Goal: Transaction & Acquisition: Obtain resource

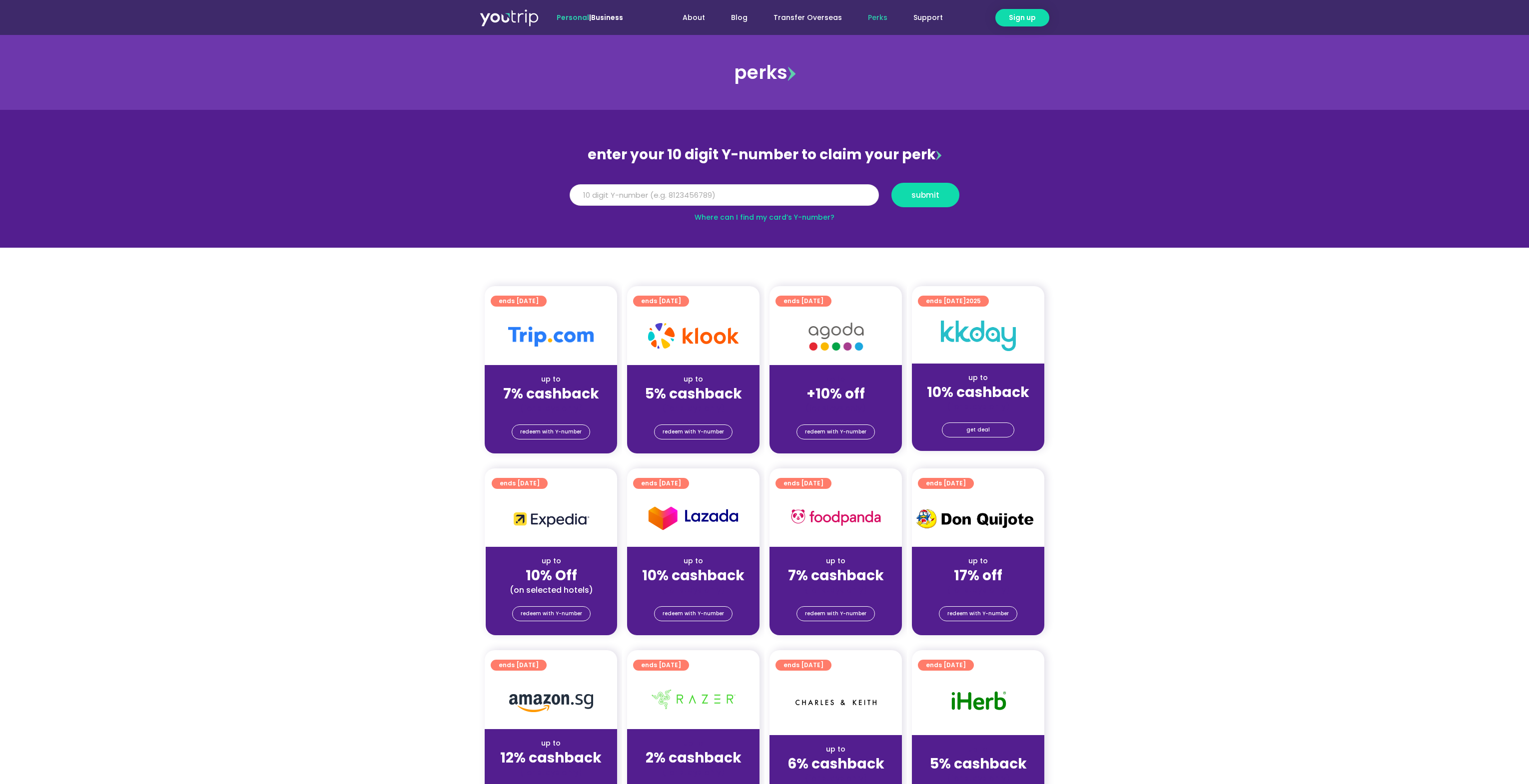
click at [653, 194] on input "Y Number" at bounding box center [724, 196] width 309 height 22
type input "8118246471"
click at [891, 182] on button "submit" at bounding box center [925, 194] width 68 height 24
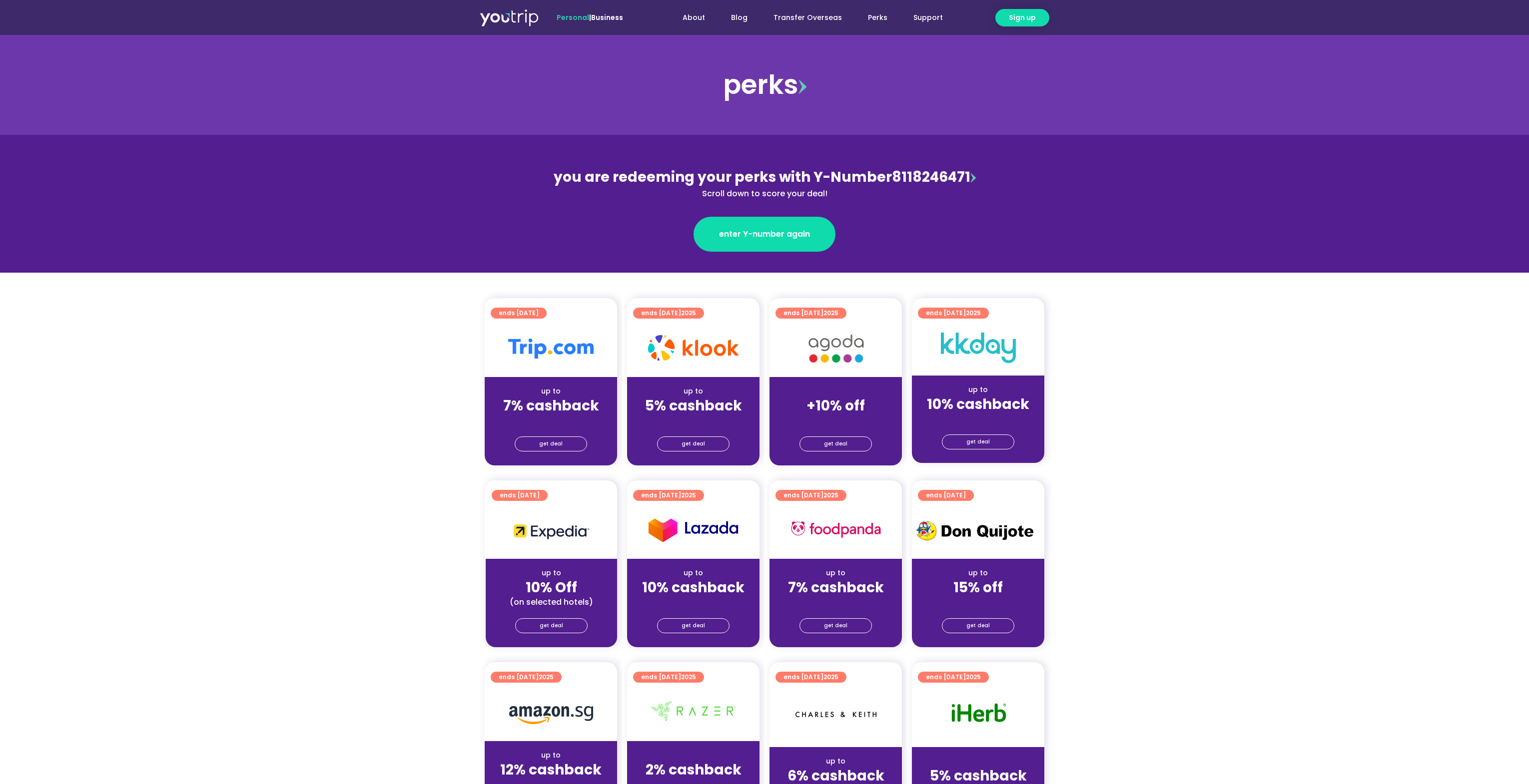
click at [1142, 403] on section "ends [DATE] up to 7% cashback (for stays only) get deal ends [DATE] up to 5% ca…" at bounding box center [764, 388] width 1529 height 179
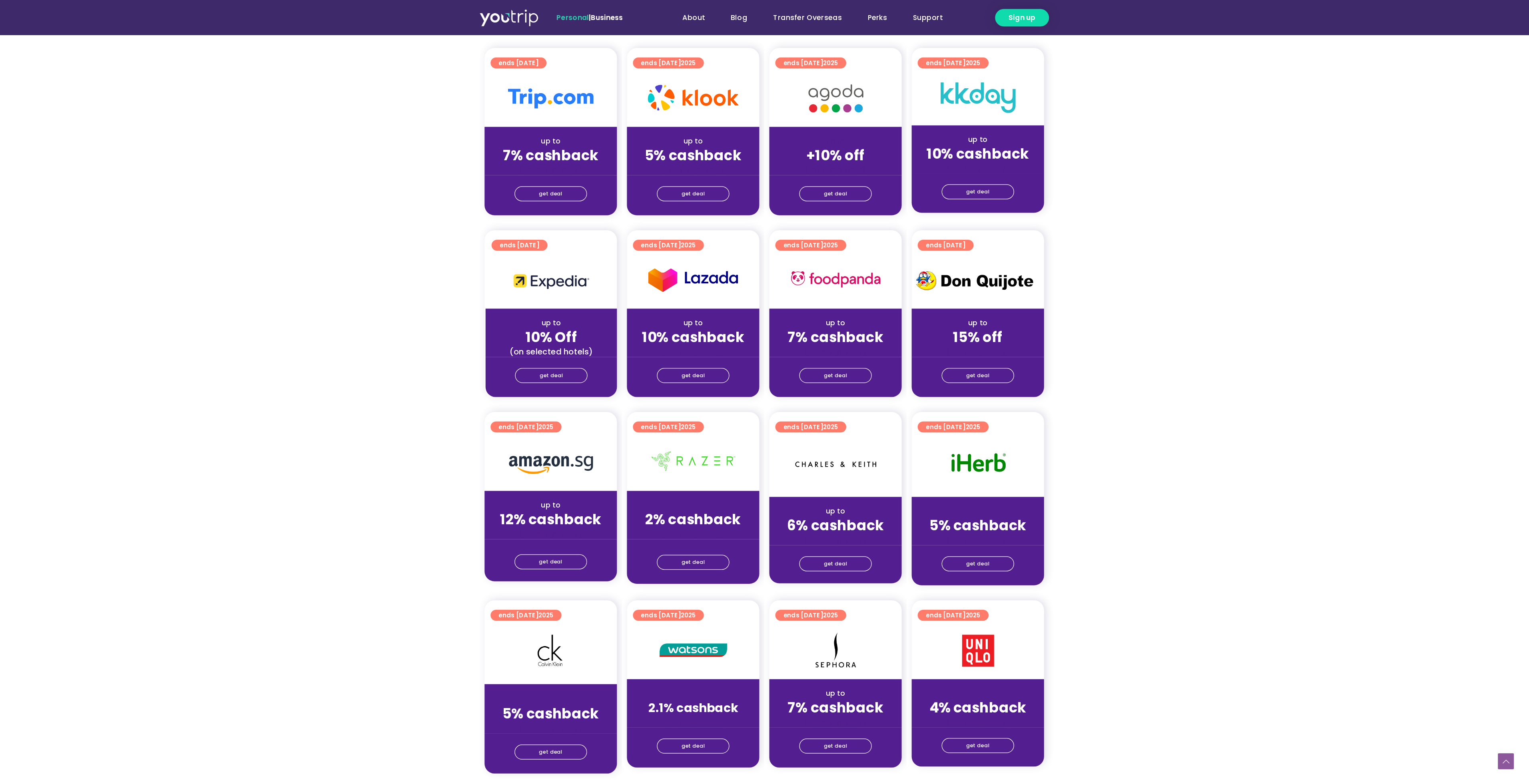
scroll to position [192, 0]
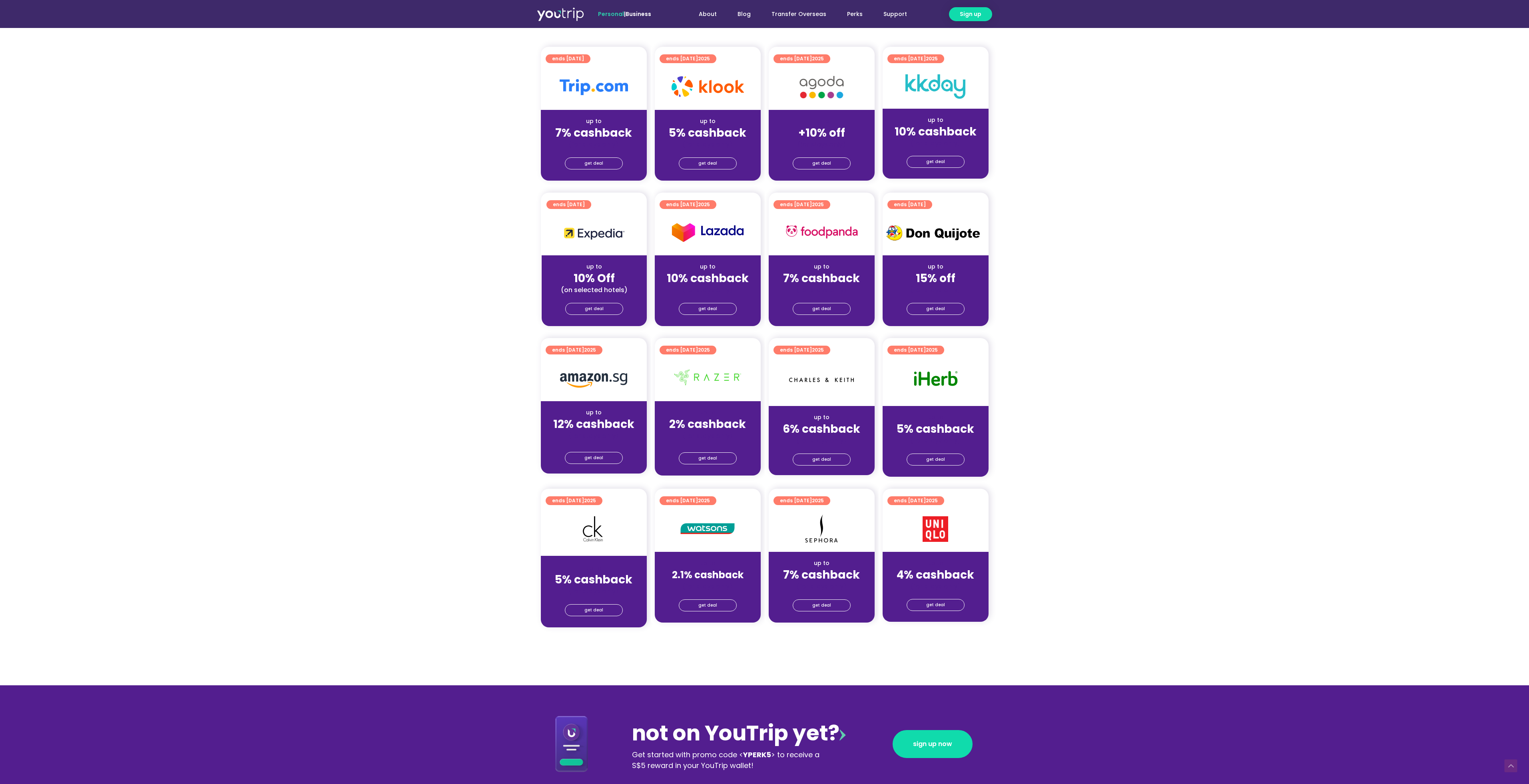
click at [182, 428] on section "ends [DATE] up to 12% cashback (for stays only) get deal ends [DATE] up to 2% c…" at bounding box center [764, 412] width 1529 height 148
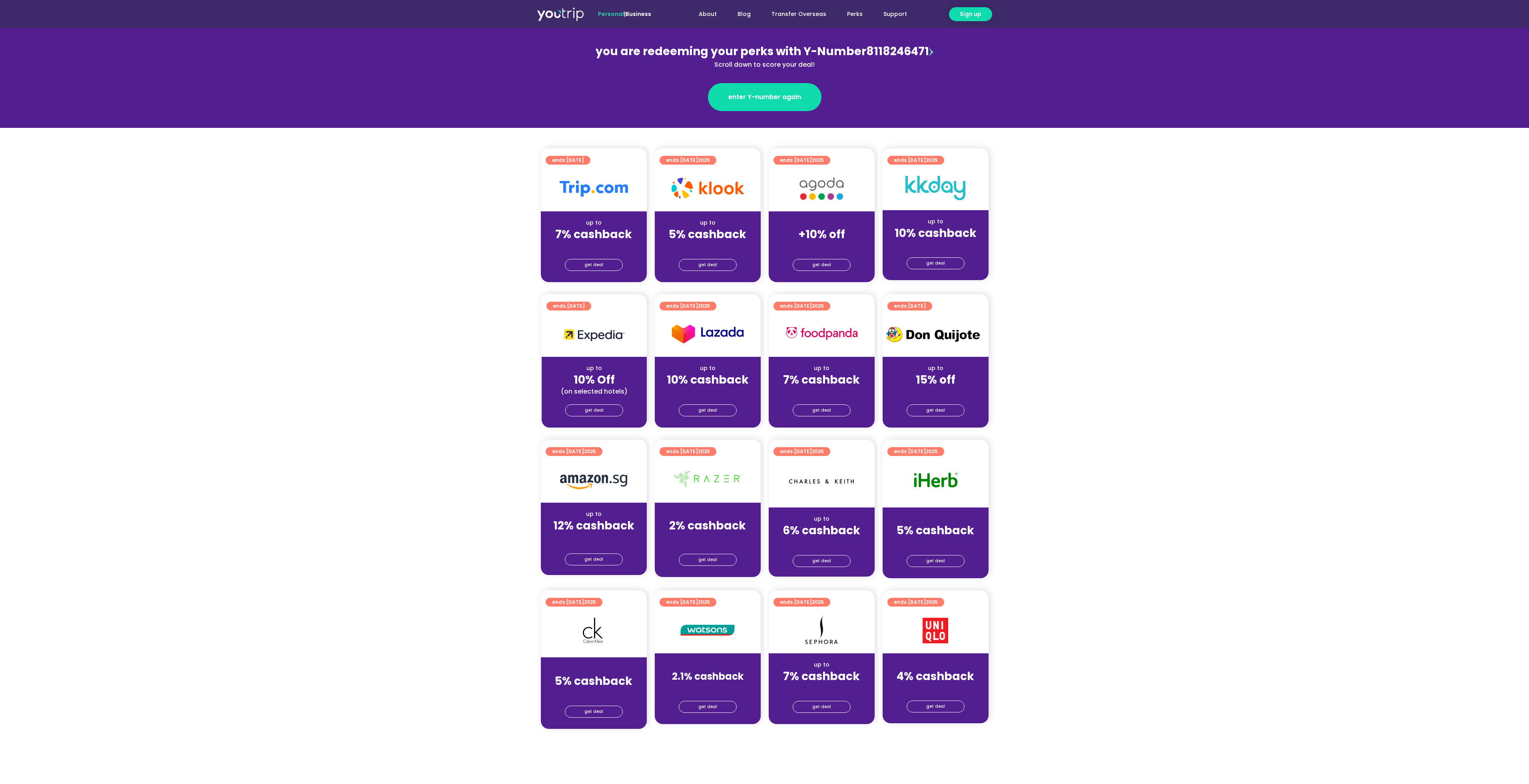
scroll to position [0, 0]
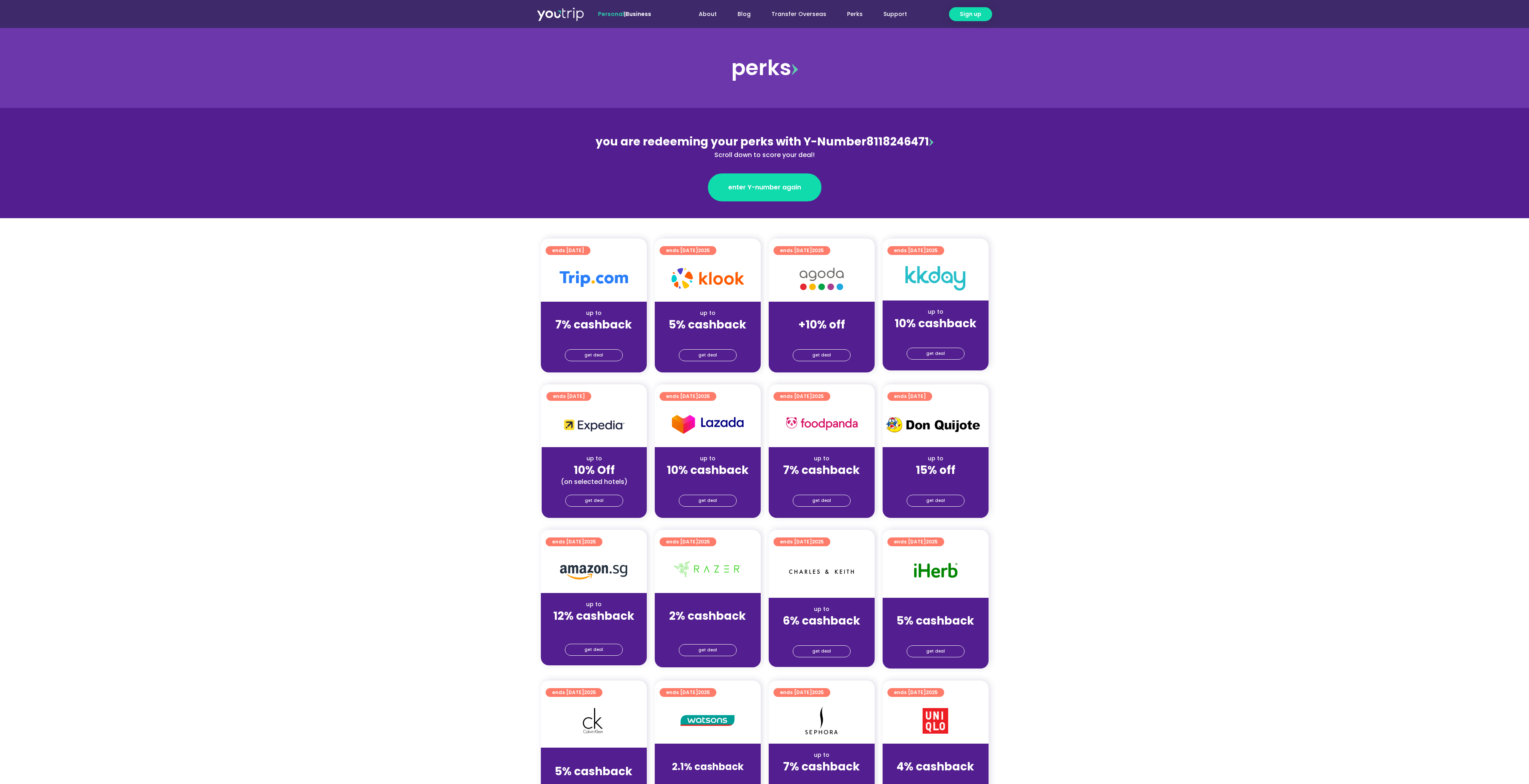
click at [1108, 452] on section "ends [DATE] up to 10% Off (on selected hotels) get deal ends [DATE] up to 10% c…" at bounding box center [764, 456] width 1529 height 144
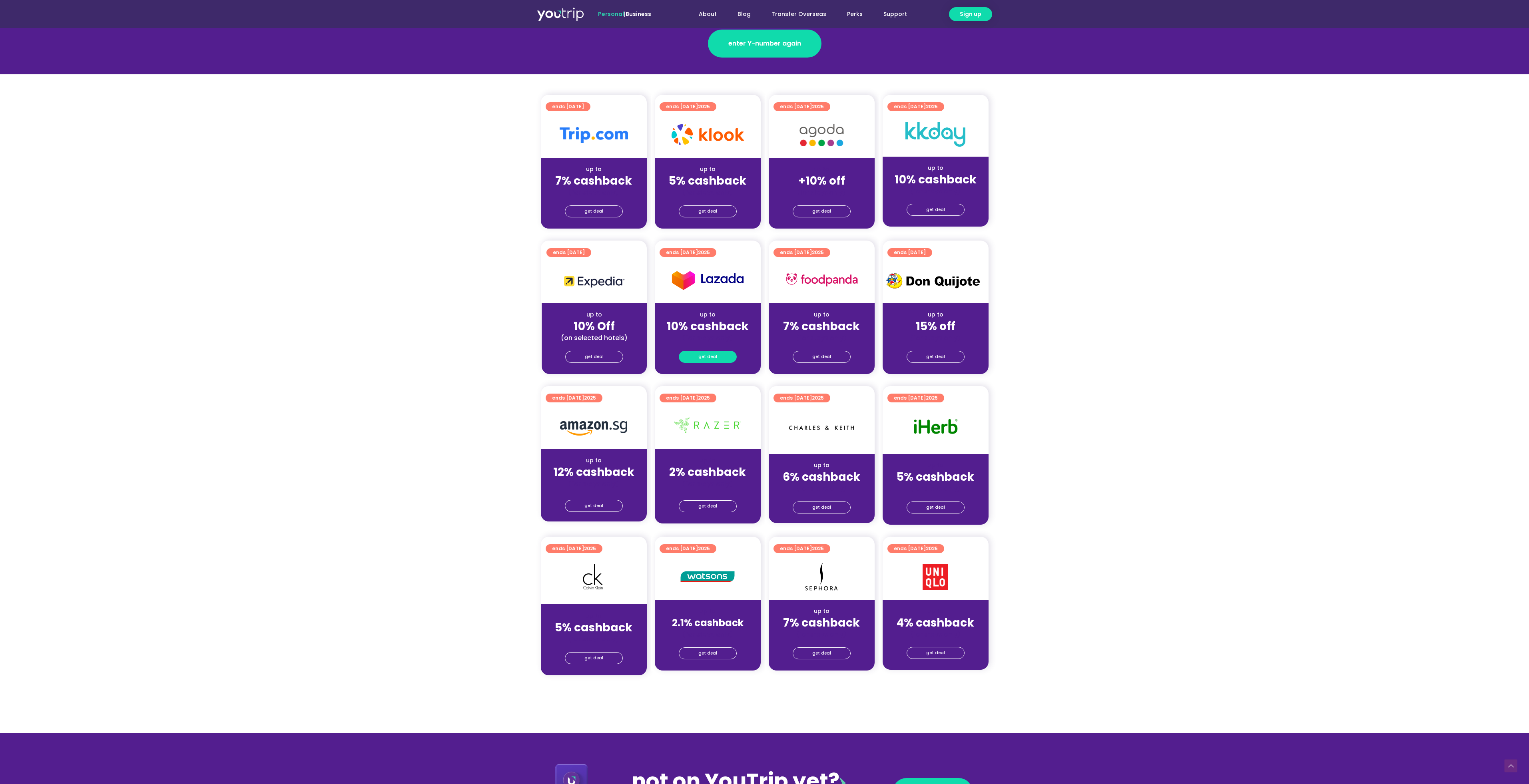
click at [721, 357] on link "get deal" at bounding box center [708, 357] width 58 height 12
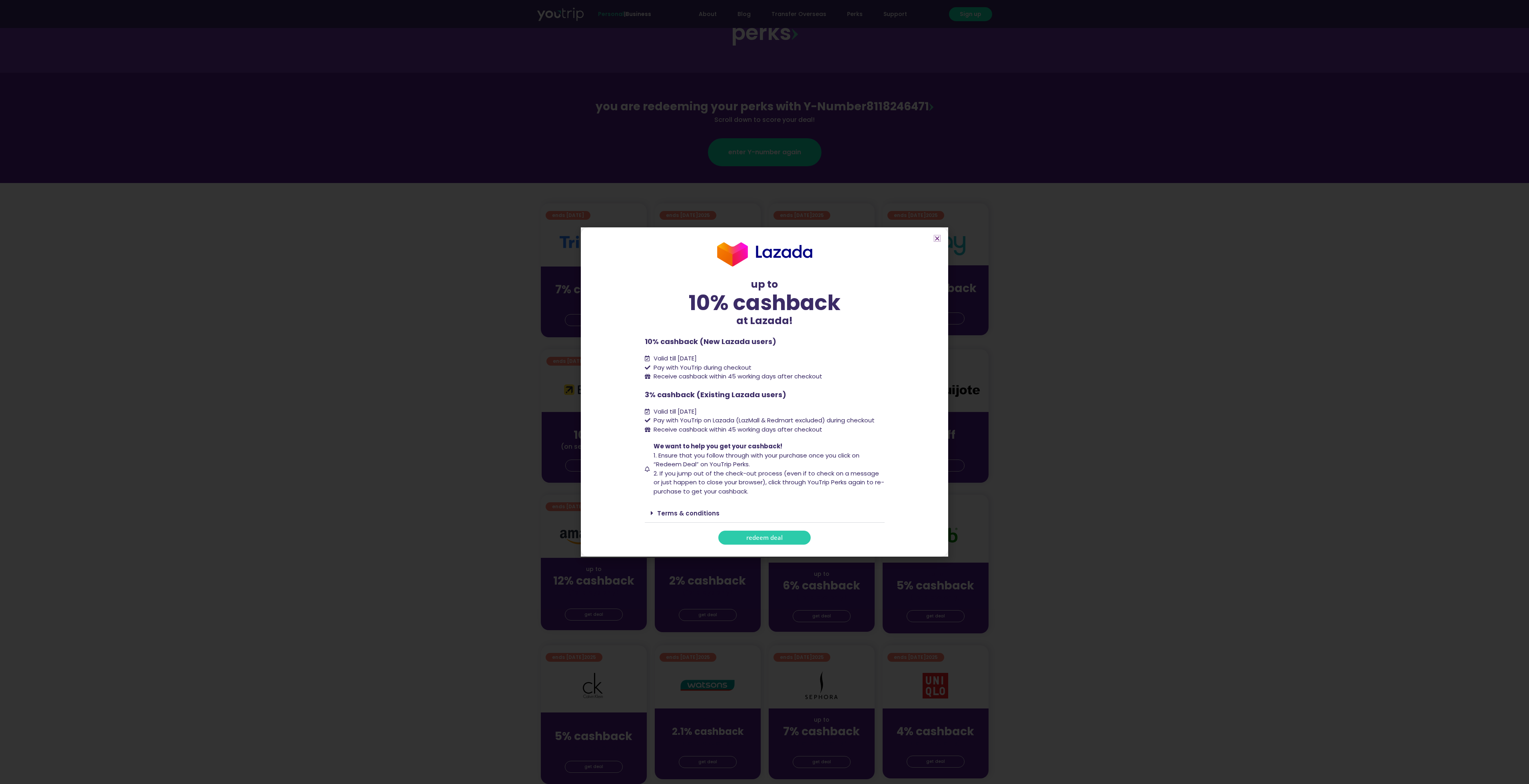
scroll to position [0, 0]
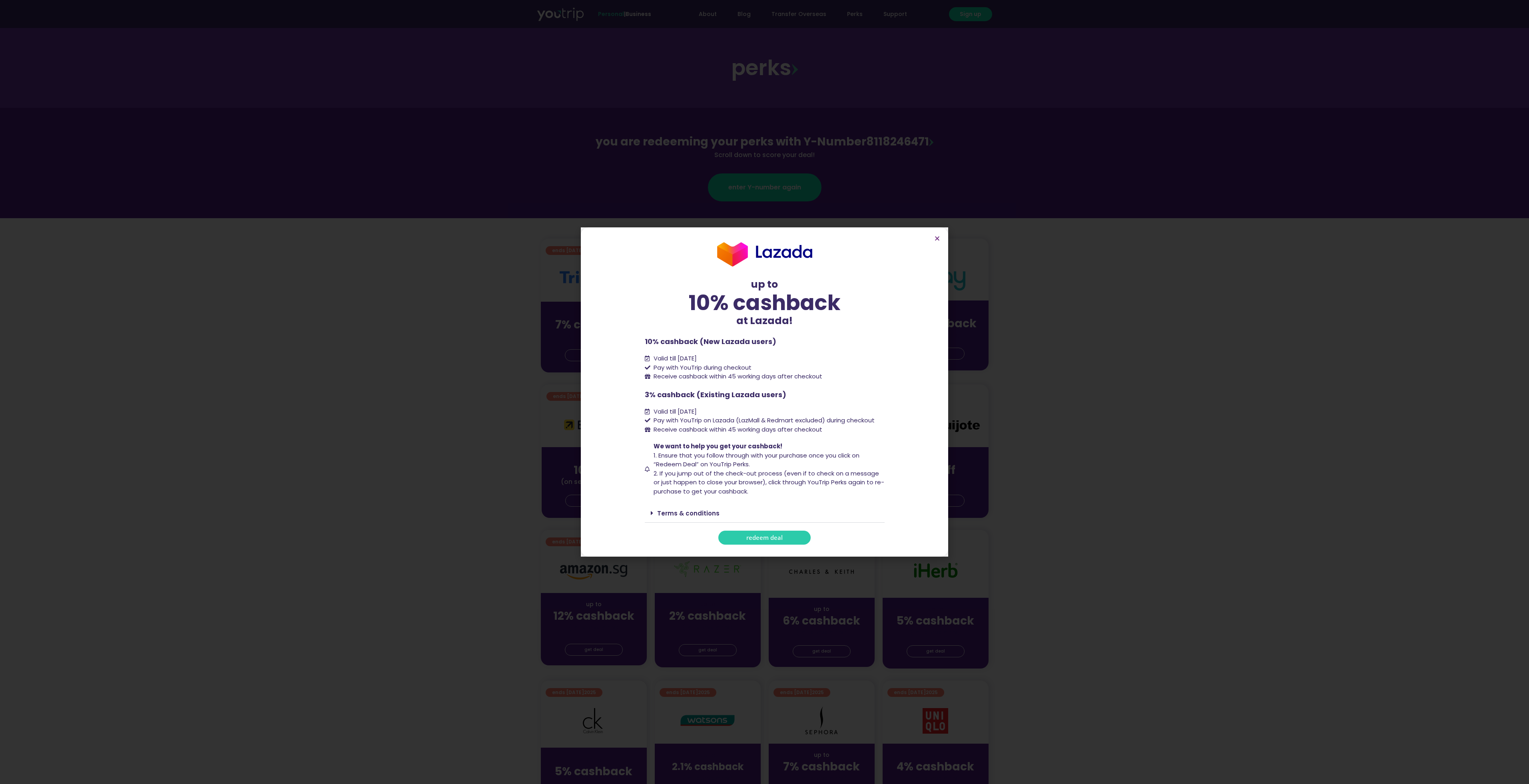
click at [410, 377] on div "up to 10% cashback at [GEOGRAPHIC_DATA]! up to 10% cashback at Lazada! 10% cash…" at bounding box center [764, 392] width 1529 height 784
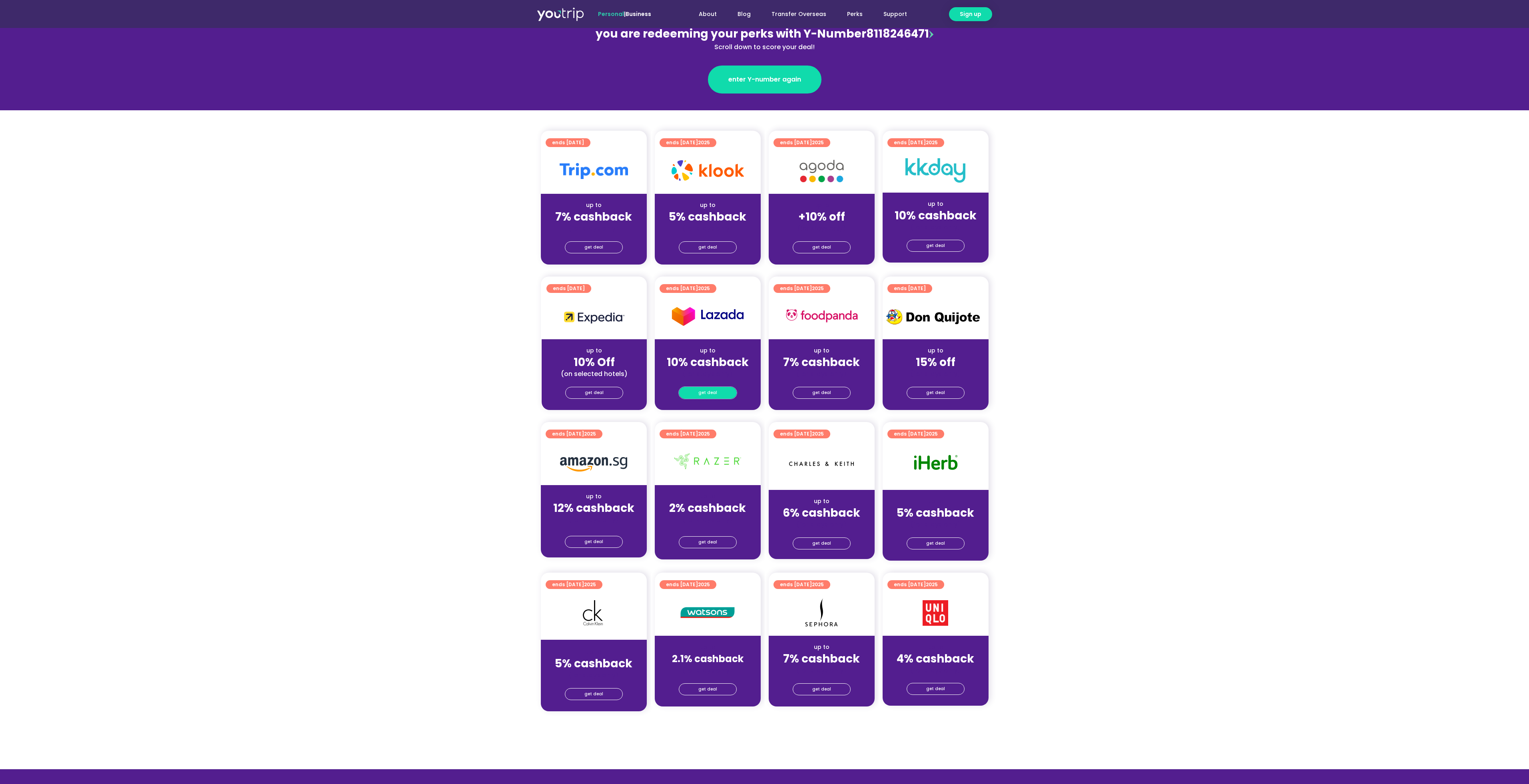
scroll to position [144, 0]
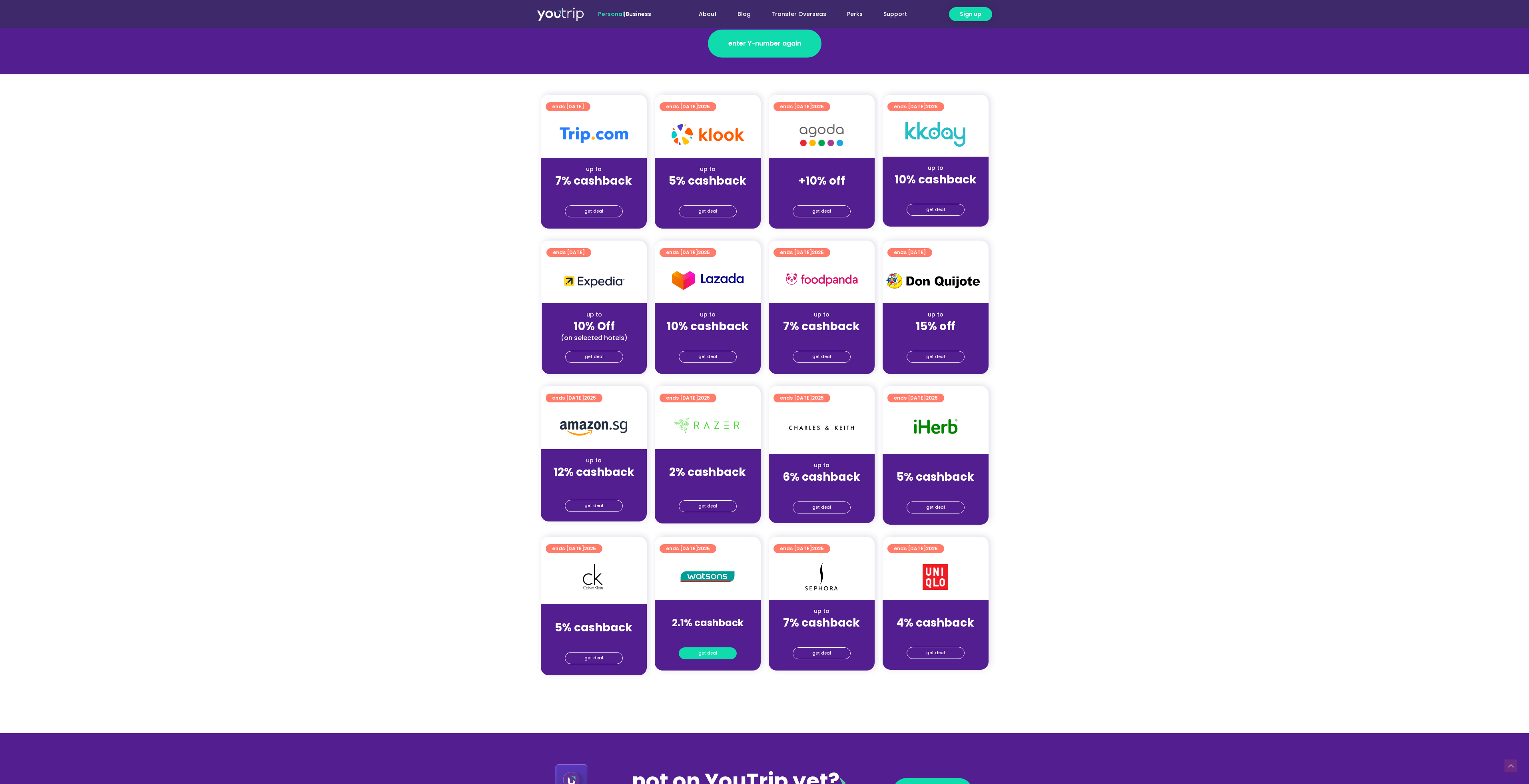
click at [705, 627] on span "get deal" at bounding box center [708, 653] width 19 height 11
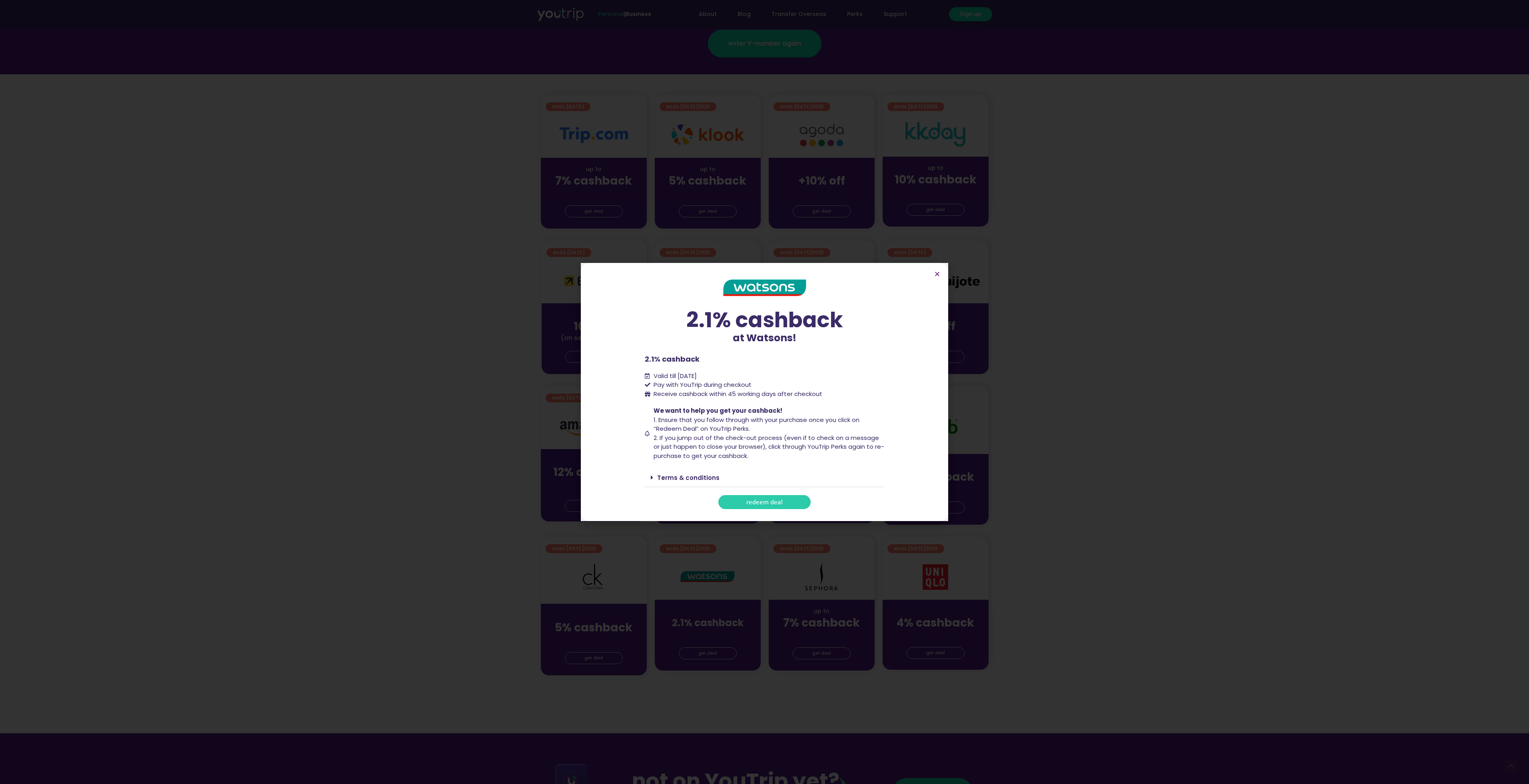
click at [512, 320] on div "2.1% cashback at Watsons! 2.1% cashback at Watsons! 2.1% cashback Valid till [D…" at bounding box center [764, 392] width 1529 height 784
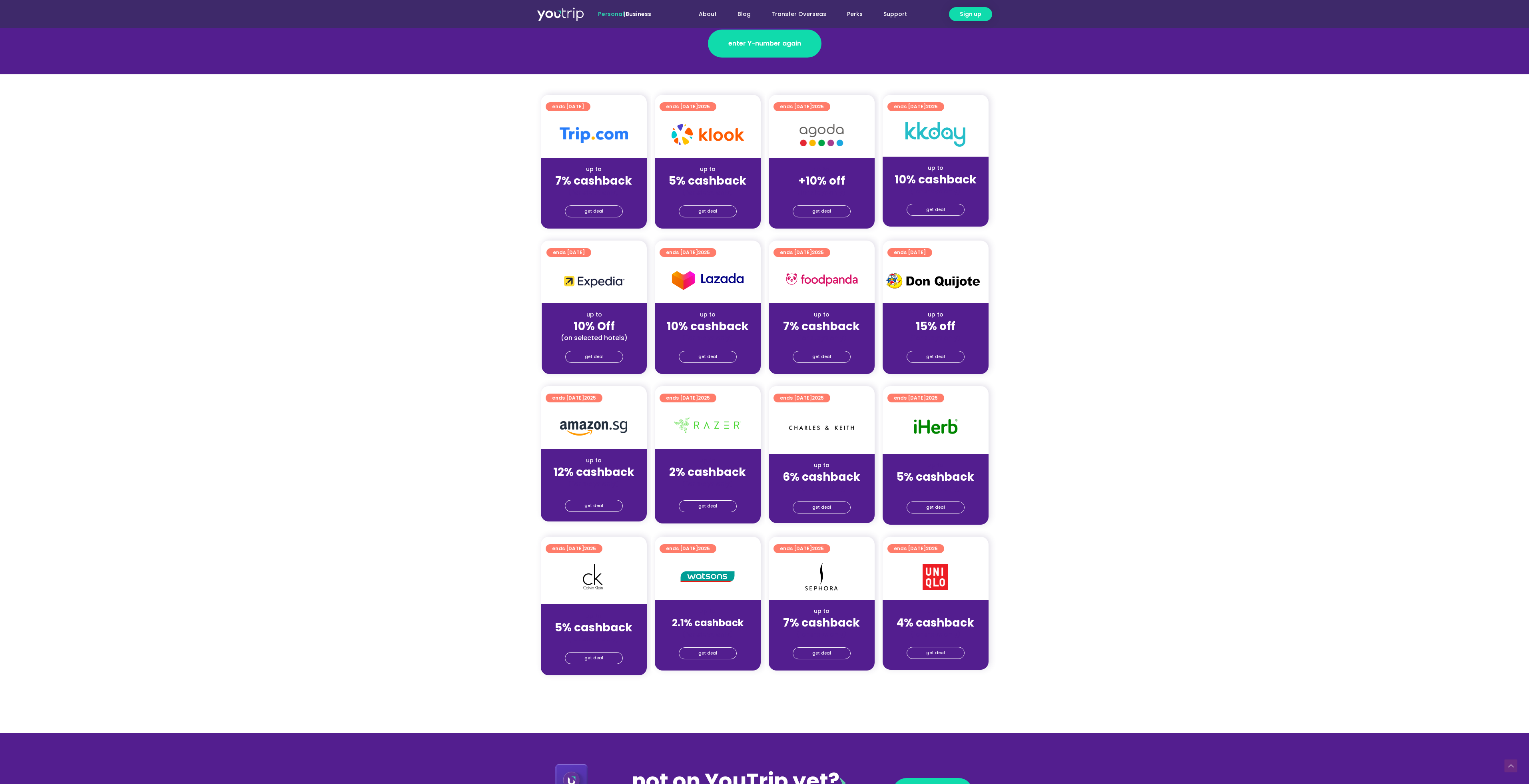
click at [407, 274] on section "ends [DATE] up to 10% Off (on selected hotels) get deal ends [DATE] up to 10% c…" at bounding box center [764, 312] width 1529 height 144
